Goal: Task Accomplishment & Management: Use online tool/utility

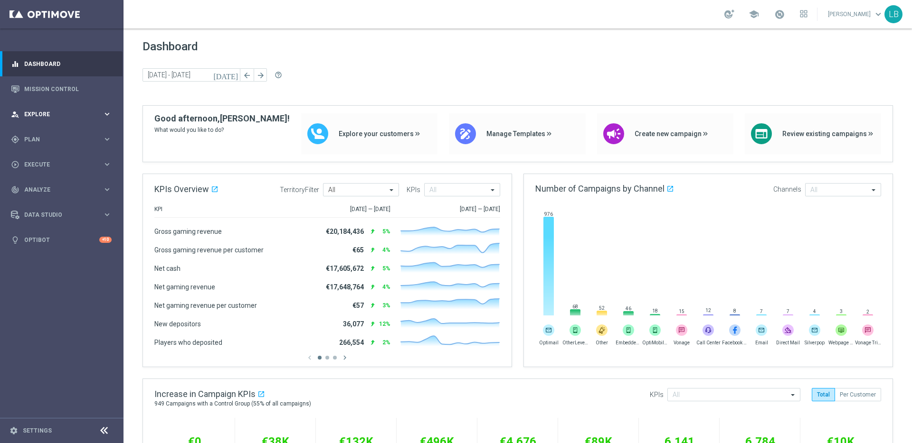
click at [92, 112] on span "Explore" at bounding box center [63, 115] width 78 height 6
click at [67, 131] on link "Customer Explorer" at bounding box center [62, 134] width 74 height 8
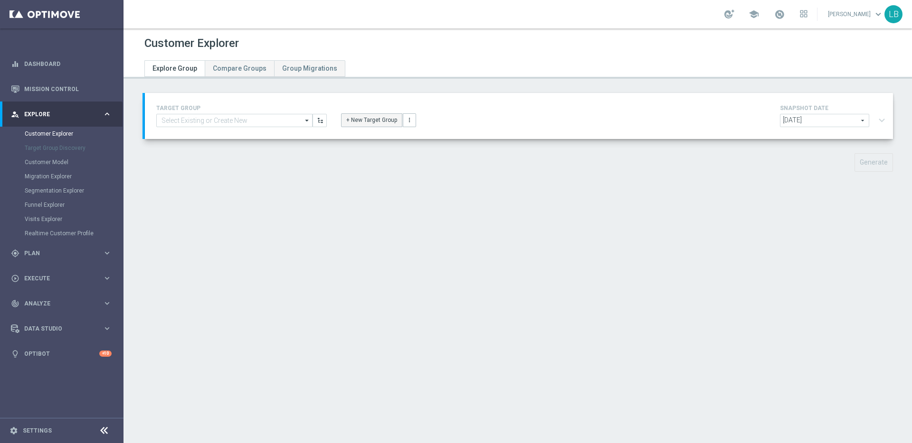
click at [368, 116] on button "+ New Target Group" at bounding box center [371, 119] width 61 height 13
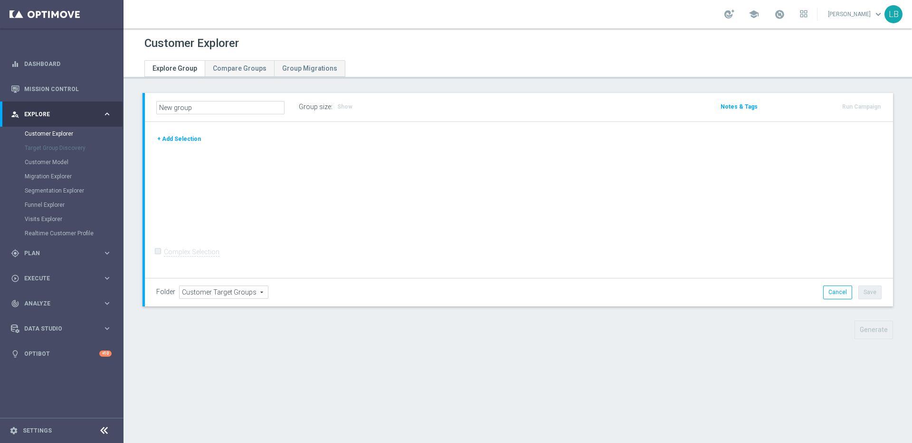
click at [189, 135] on button "+ Add Selection" at bounding box center [179, 139] width 46 height 10
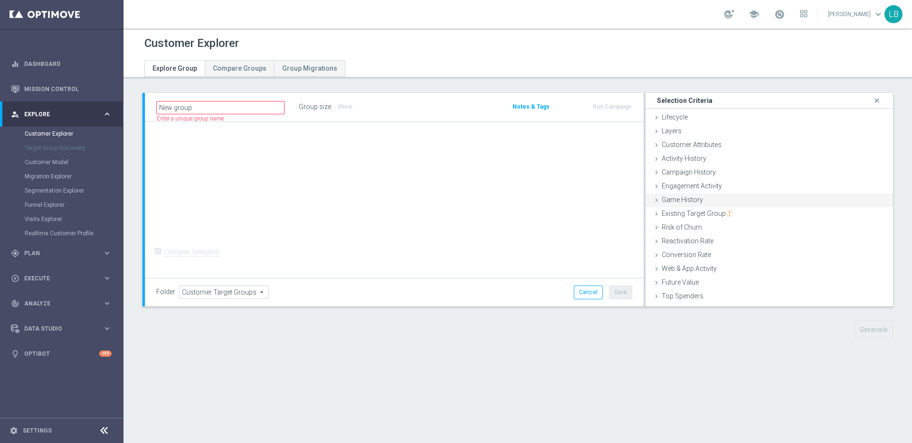
click at [671, 202] on span "Game History" at bounding box center [681, 200] width 41 height 8
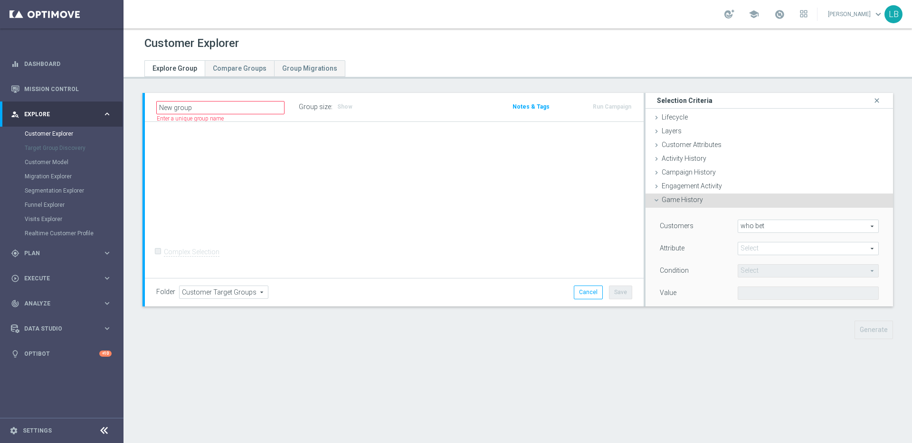
scroll to position [81, 0]
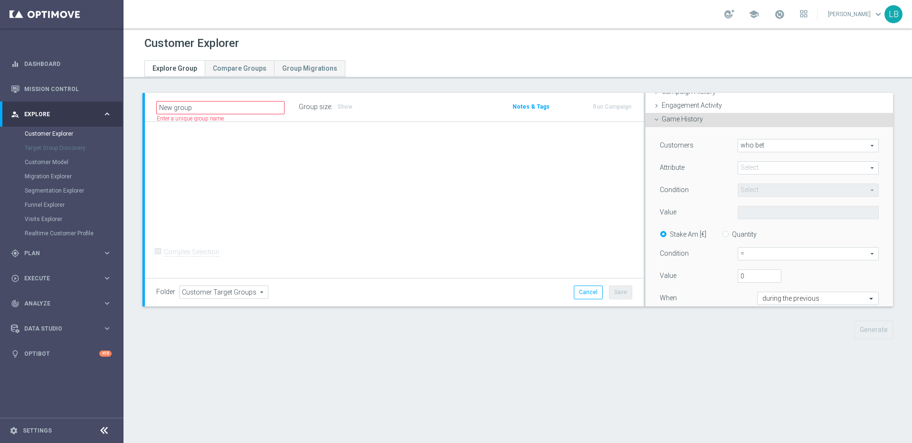
click at [875, 169] on span at bounding box center [808, 168] width 140 height 12
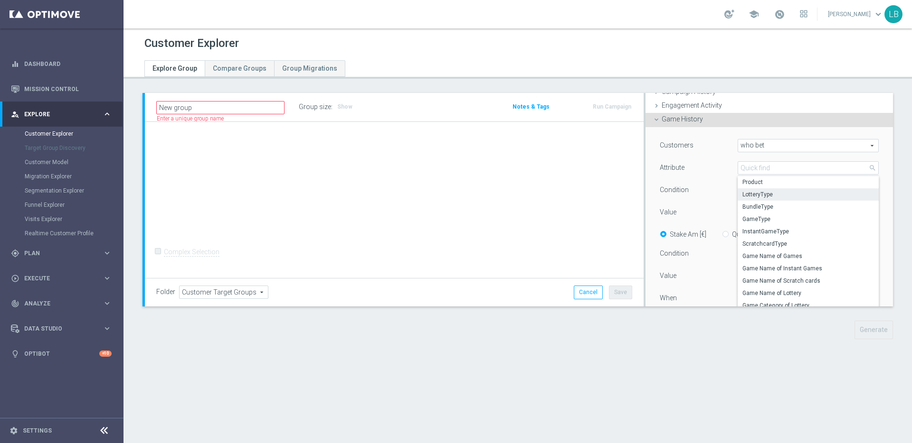
click at [804, 195] on span "LotteryType" at bounding box center [808, 195] width 132 height 8
type input "LotteryType"
type input "Equals"
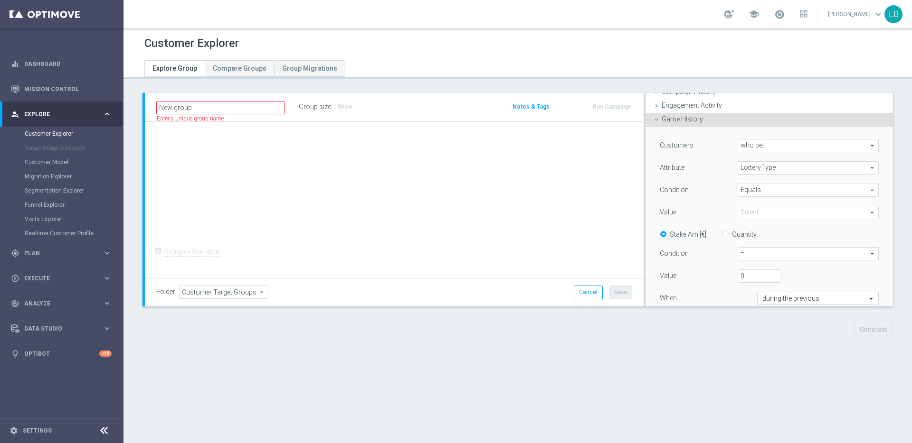
click at [872, 210] on span at bounding box center [808, 213] width 140 height 12
click at [811, 227] on span "lt_100KDROP" at bounding box center [808, 227] width 132 height 8
type input "lt_100KDROP"
click at [725, 233] on input "Quantity" at bounding box center [727, 233] width 6 height 6
radio input "true"
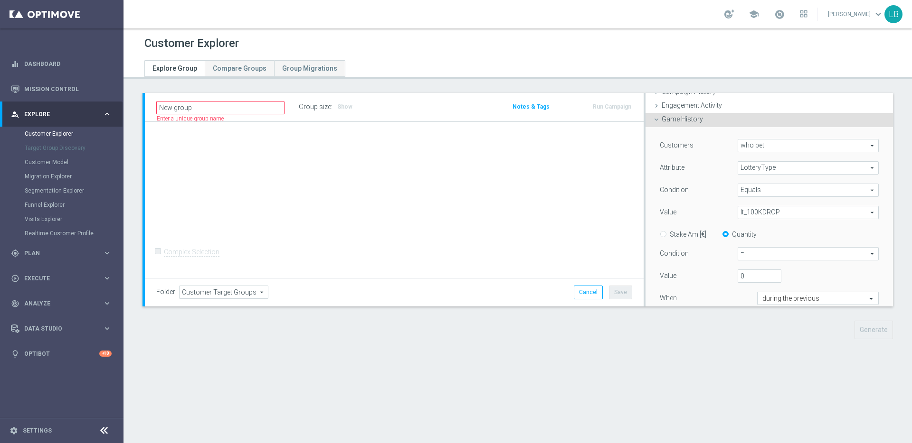
click at [872, 146] on span "who bet" at bounding box center [808, 146] width 140 height 12
click at [871, 168] on span "LotteryType" at bounding box center [808, 168] width 140 height 12
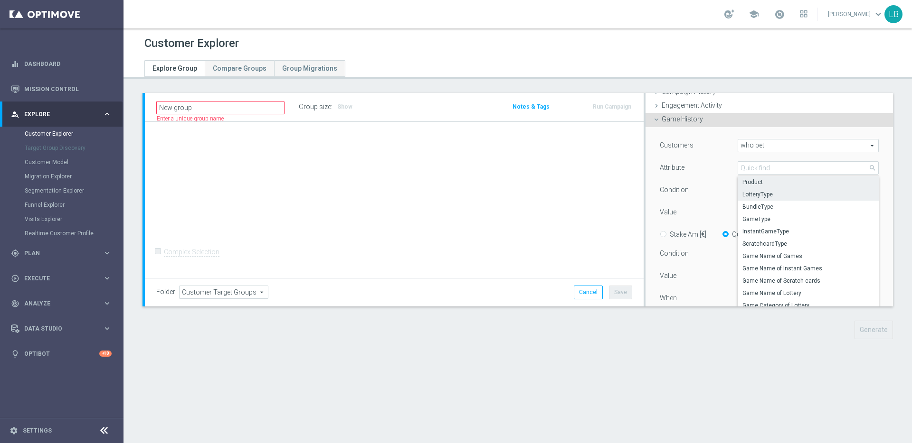
click at [847, 180] on span "Product" at bounding box center [808, 183] width 132 height 8
type input "Product"
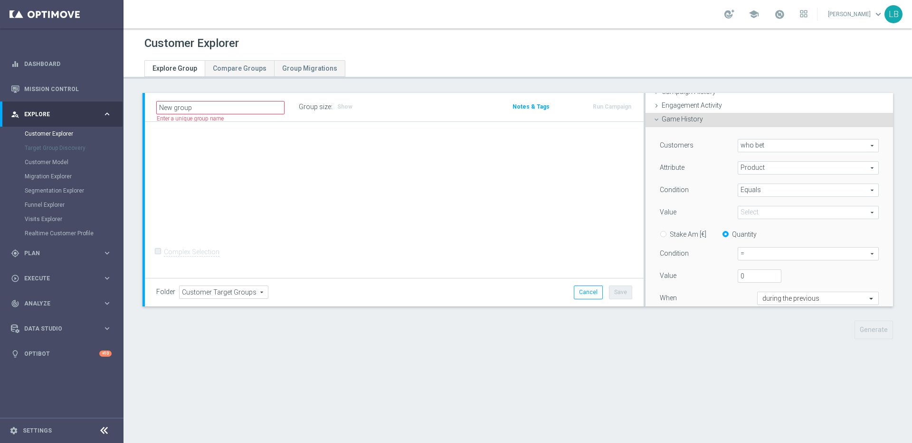
click at [864, 188] on span "Equals" at bounding box center [808, 190] width 140 height 12
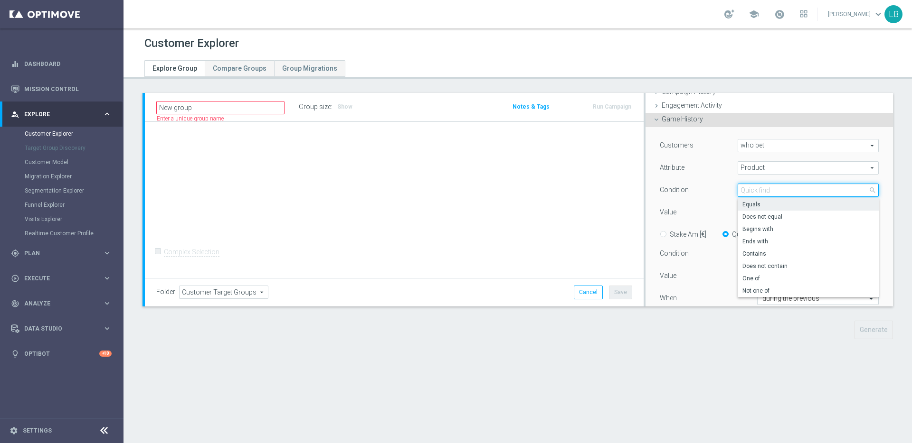
click at [864, 188] on input "search" at bounding box center [807, 190] width 141 height 13
click at [724, 184] on div "Condition" at bounding box center [691, 191] width 78 height 15
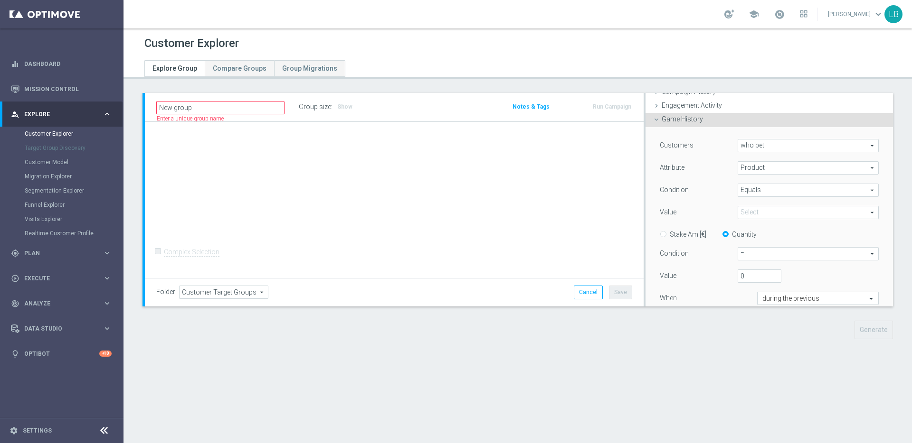
click at [770, 213] on span "lt_100KDROP" at bounding box center [808, 213] width 140 height 12
click at [780, 270] on label "Lottery" at bounding box center [807, 276] width 141 height 12
type input "Lottery"
click at [873, 256] on span "=" at bounding box center [808, 254] width 140 height 12
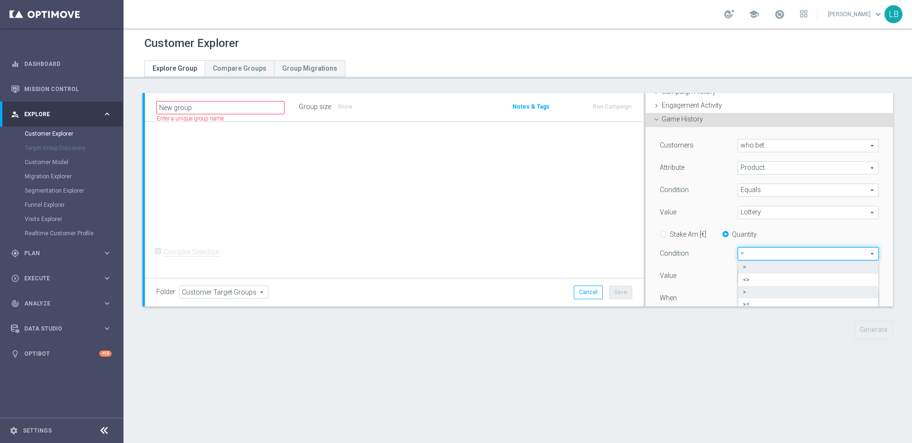
click at [844, 292] on span ">" at bounding box center [808, 293] width 131 height 8
type input ">"
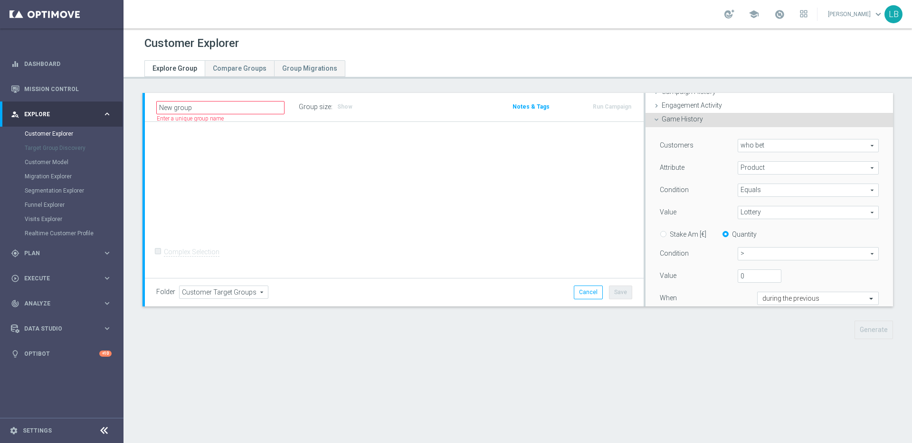
click at [822, 259] on span ">" at bounding box center [808, 254] width 140 height 12
click at [822, 253] on span ">" at bounding box center [808, 254] width 140 height 12
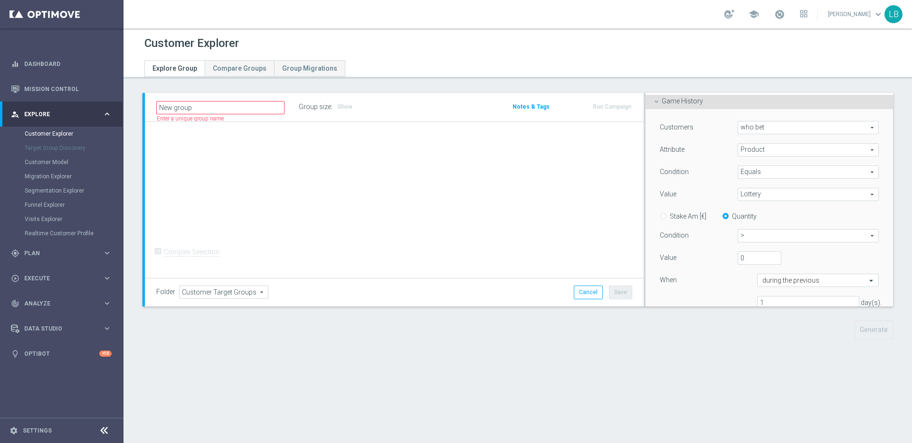
scroll to position [101, 0]
click at [873, 279] on span at bounding box center [872, 278] width 12 height 13
click at [873, 279] on span at bounding box center [872, 278] width 12 height 9
click at [806, 301] on input "1" at bounding box center [808, 300] width 102 height 13
type input "7"
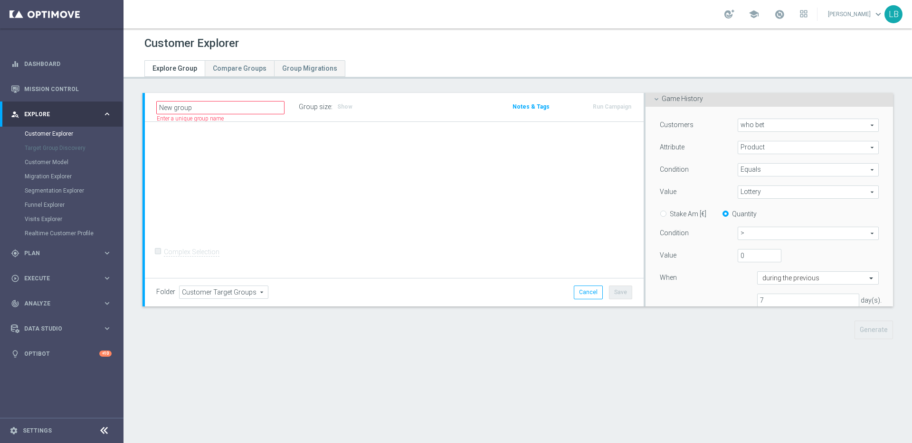
click at [728, 355] on div "Customer Explorer Explore Group Compare Groups Group Migrations New group" at bounding box center [517, 235] width 788 height 415
click at [871, 146] on span "Product" at bounding box center [808, 147] width 140 height 12
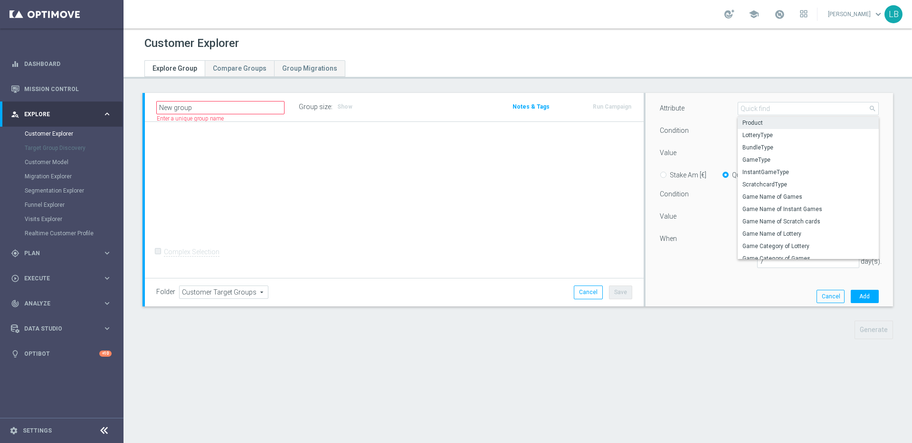
scroll to position [140, 0]
click at [802, 134] on span "LotteryType" at bounding box center [808, 136] width 132 height 8
type input "LotteryType"
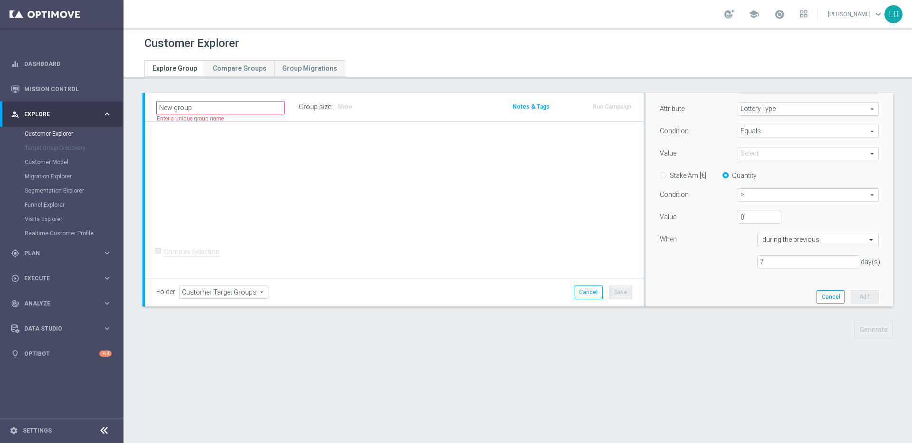
click at [871, 155] on span "Lottery" at bounding box center [808, 154] width 140 height 12
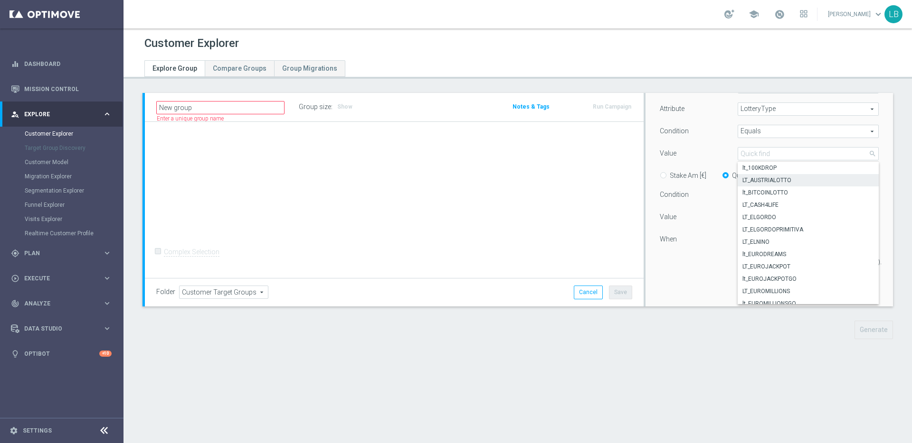
click at [801, 182] on span "LT_AUSTRIALOTTO" at bounding box center [808, 181] width 132 height 8
type input "LT_AUSTRIALOTTO"
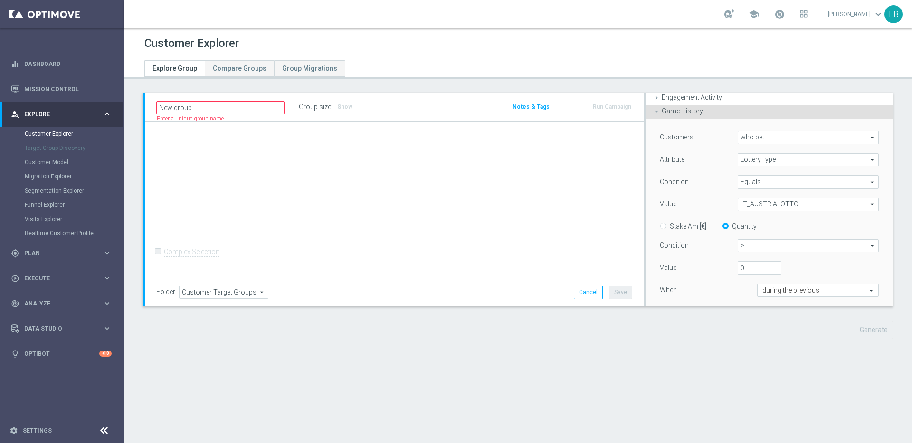
scroll to position [99, 0]
